Goal: Task Accomplishment & Management: Use online tool/utility

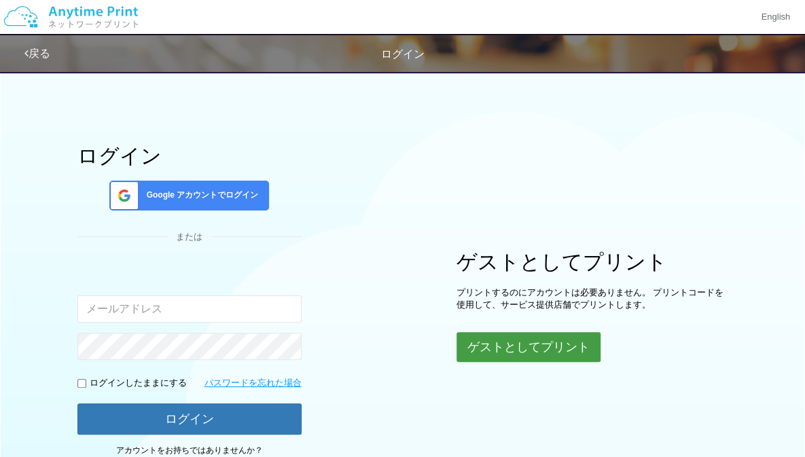
click at [494, 351] on button "ゲストとしてプリント" at bounding box center [528, 347] width 144 height 30
click at [489, 340] on button "ゲストとしてプリント" at bounding box center [528, 347] width 144 height 30
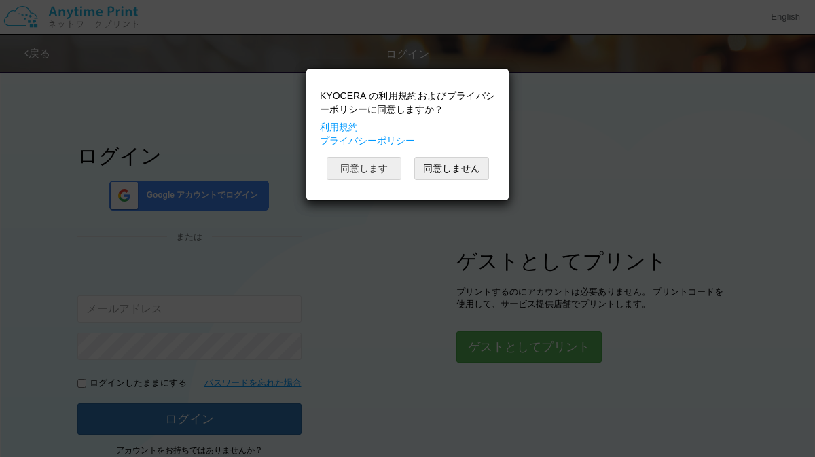
click at [376, 168] on button "同意します" at bounding box center [364, 168] width 75 height 23
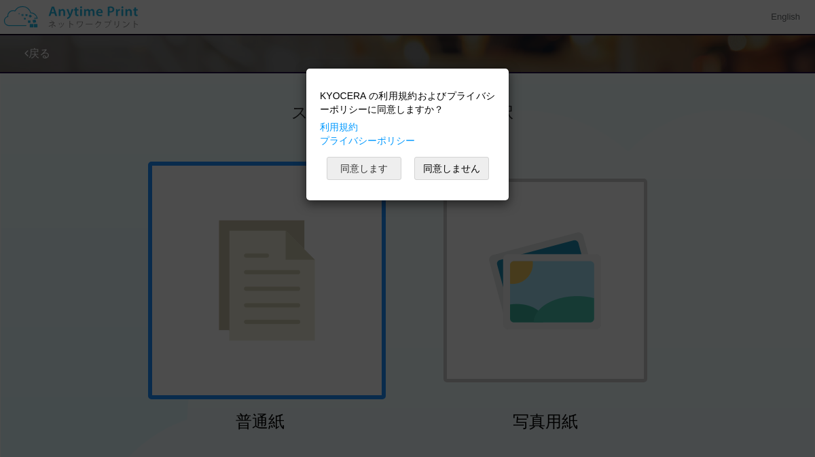
click at [369, 165] on button "同意します" at bounding box center [364, 168] width 75 height 23
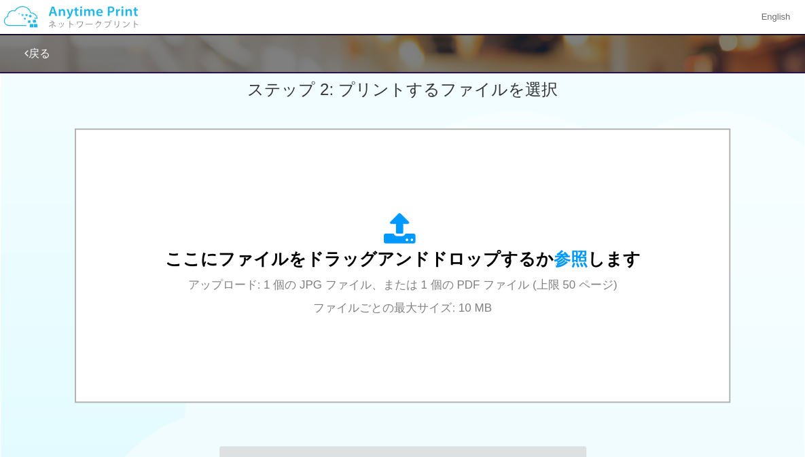
scroll to position [389, 0]
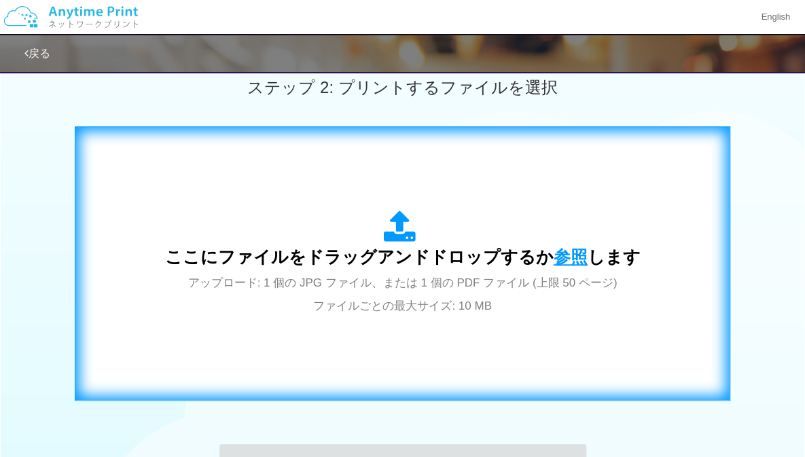
click at [555, 258] on span "参照" at bounding box center [570, 256] width 34 height 19
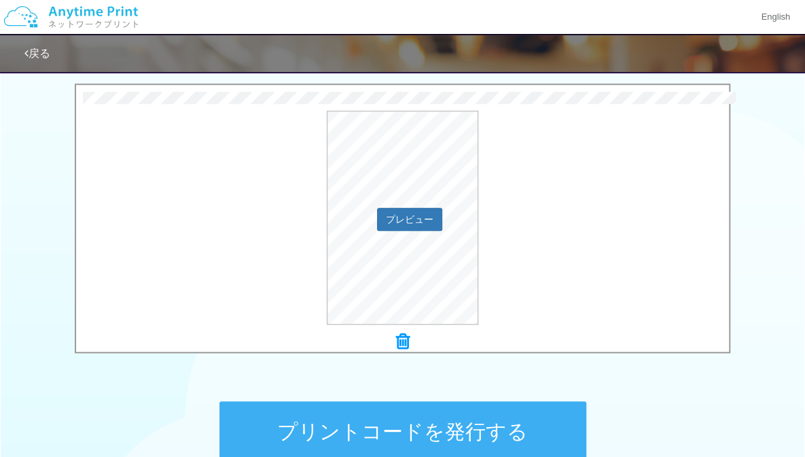
scroll to position [444, 0]
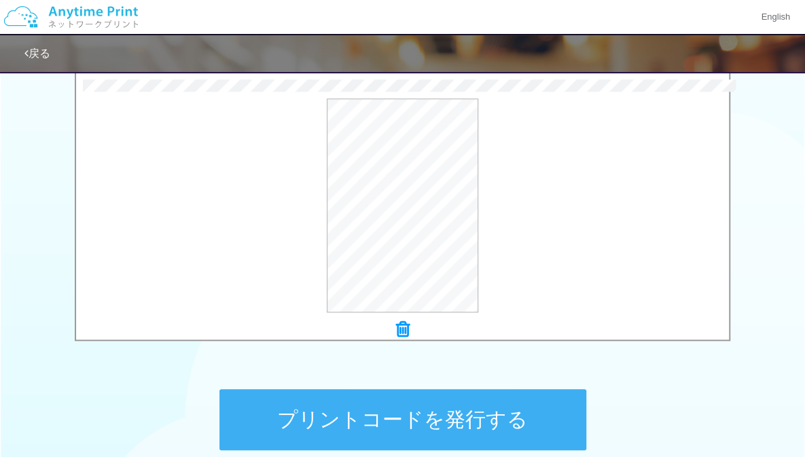
click at [508, 409] on button "プリントコードを発行する" at bounding box center [402, 419] width 367 height 61
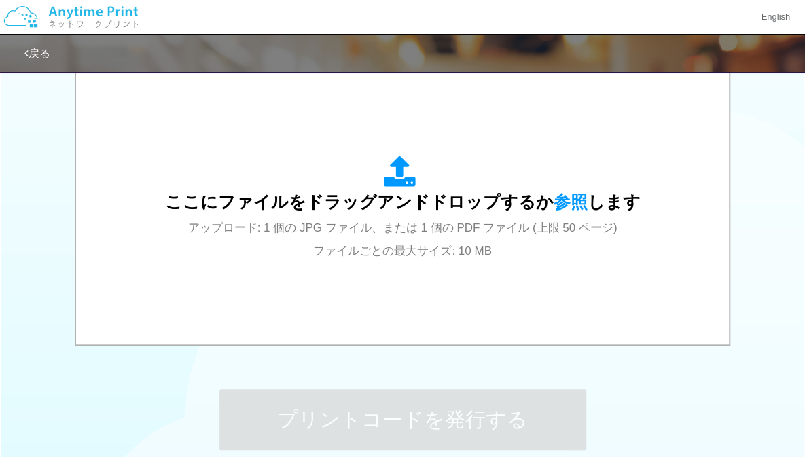
scroll to position [0, 0]
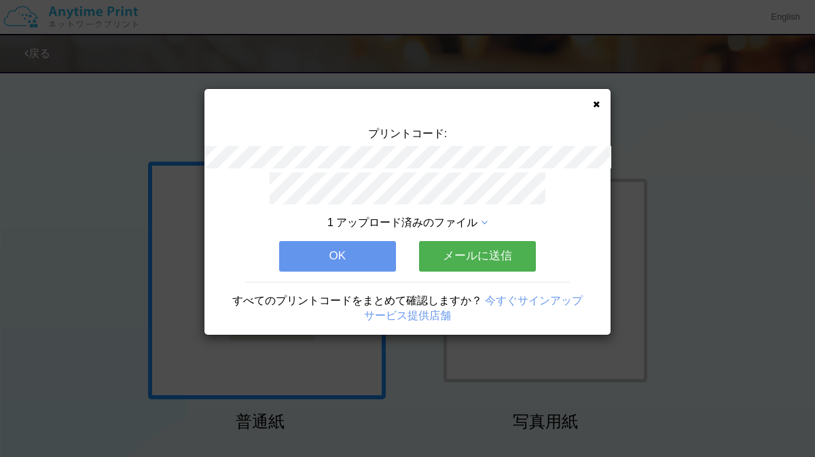
click at [362, 248] on button "OK" at bounding box center [337, 256] width 117 height 30
